Goal: Check status: Check status

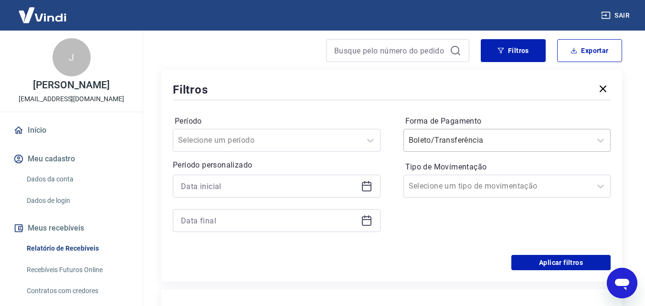
scroll to position [159, 0]
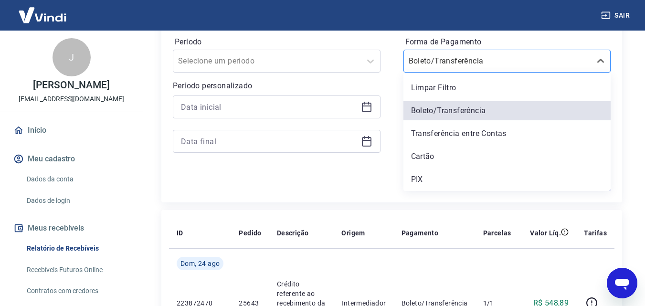
click at [491, 65] on input "Forma de Pagamento" at bounding box center [457, 60] width 96 height 11
drag, startPoint x: 428, startPoint y: 184, endPoint x: 538, endPoint y: 204, distance: 111.1
click at [428, 184] on div "PIX" at bounding box center [507, 179] width 208 height 19
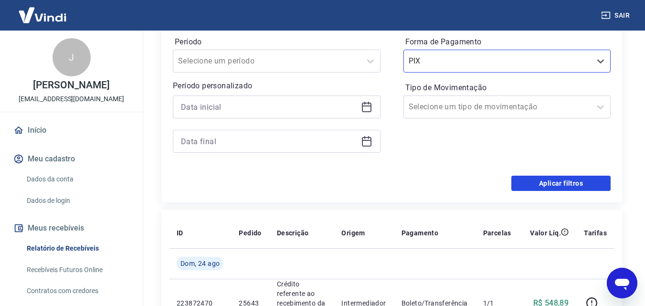
drag, startPoint x: 580, startPoint y: 185, endPoint x: 378, endPoint y: 144, distance: 205.6
click at [580, 185] on button "Aplicar filtros" at bounding box center [560, 183] width 99 height 15
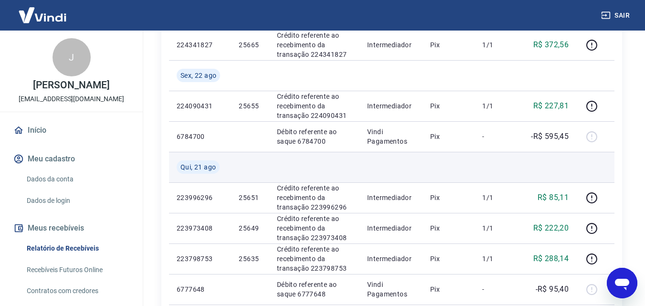
scroll to position [398, 0]
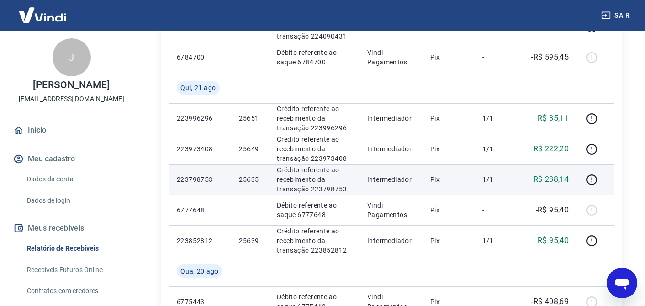
click at [251, 179] on p "25635" at bounding box center [250, 180] width 22 height 10
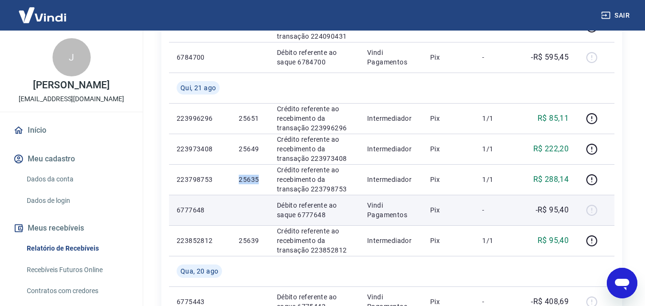
copy p "25635"
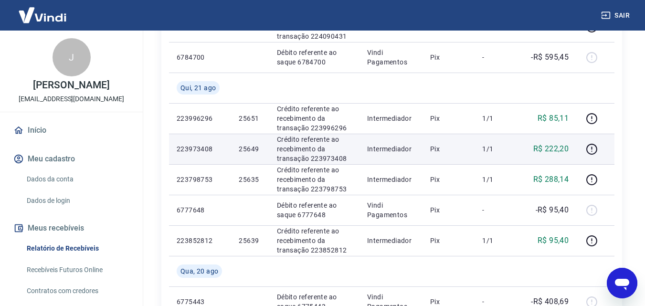
click at [247, 148] on p "25649" at bounding box center [250, 149] width 22 height 10
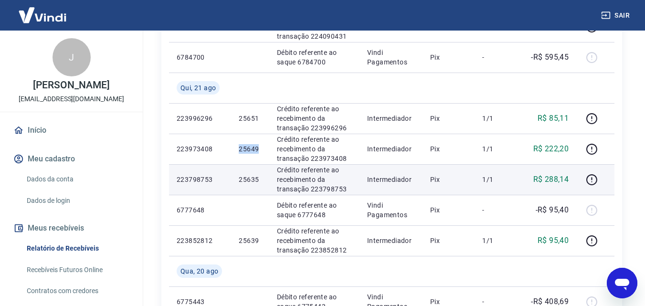
copy p "25649"
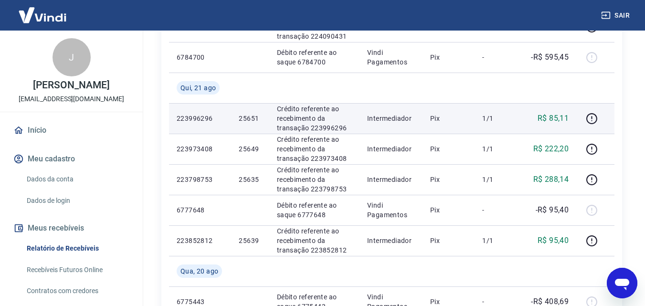
click at [249, 117] on p "25651" at bounding box center [250, 119] width 22 height 10
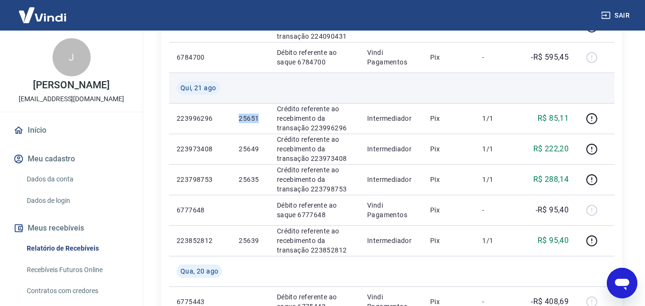
copy p "25651"
